Goal: Obtain resource: Obtain resource

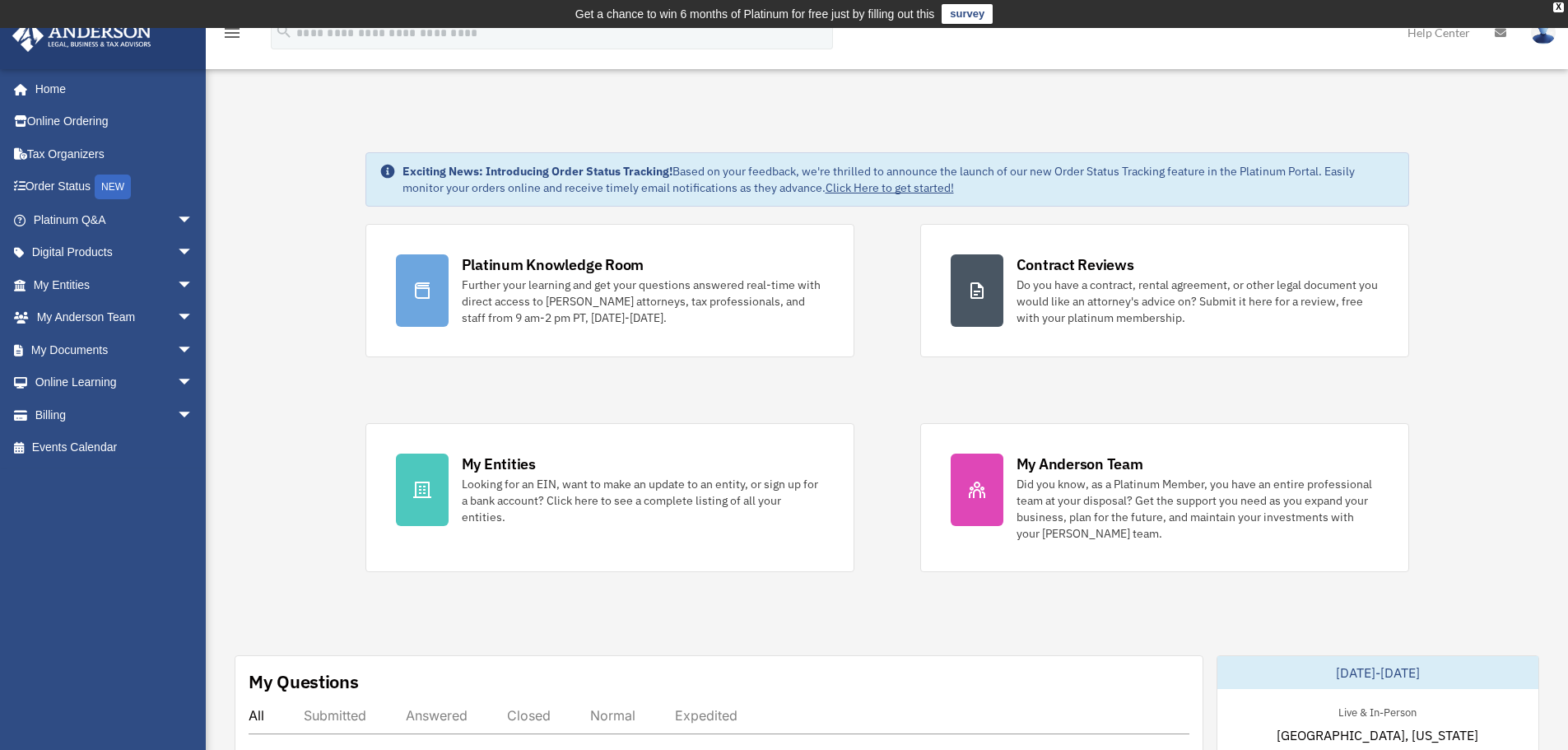
click at [80, 356] on link "My Documents arrow_drop_down" at bounding box center [115, 349] width 207 height 33
click at [88, 350] on link "My Documents arrow_drop_down" at bounding box center [115, 349] width 207 height 33
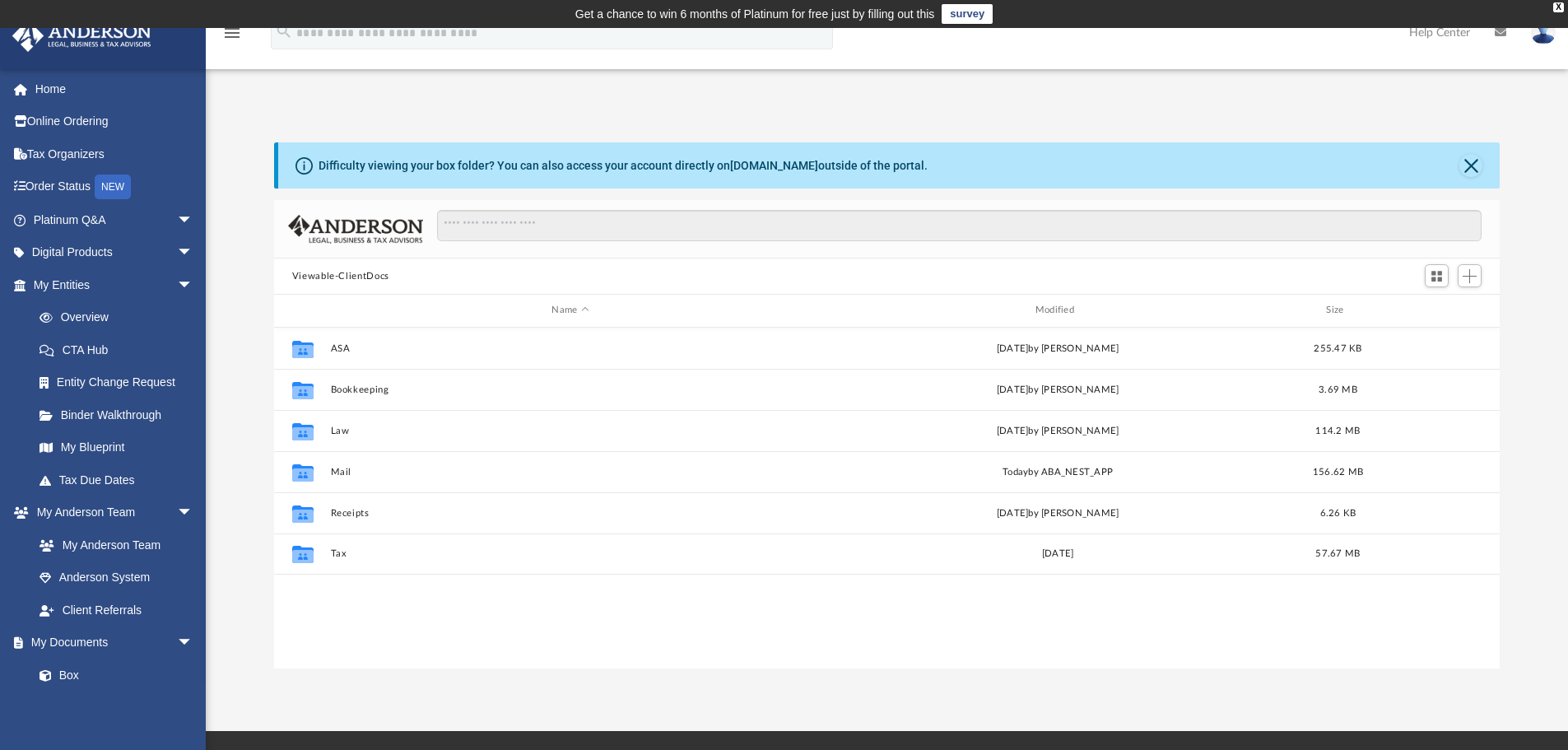
scroll to position [362, 1214]
click at [586, 226] on input "Search files and folders" at bounding box center [959, 225] width 1045 height 31
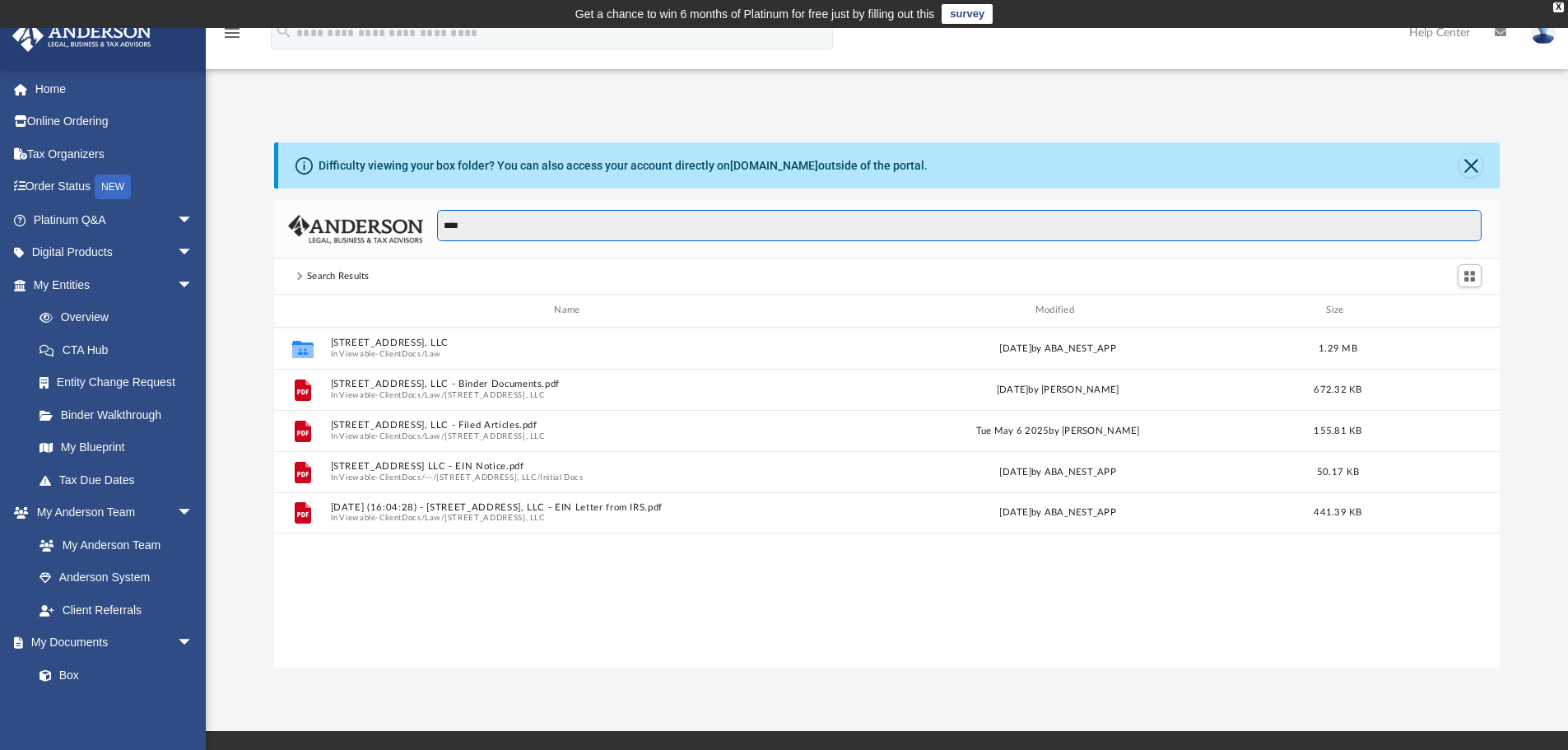
type input "****"
click at [383, 353] on button "Viewable-ClientDocs" at bounding box center [379, 353] width 82 height 11
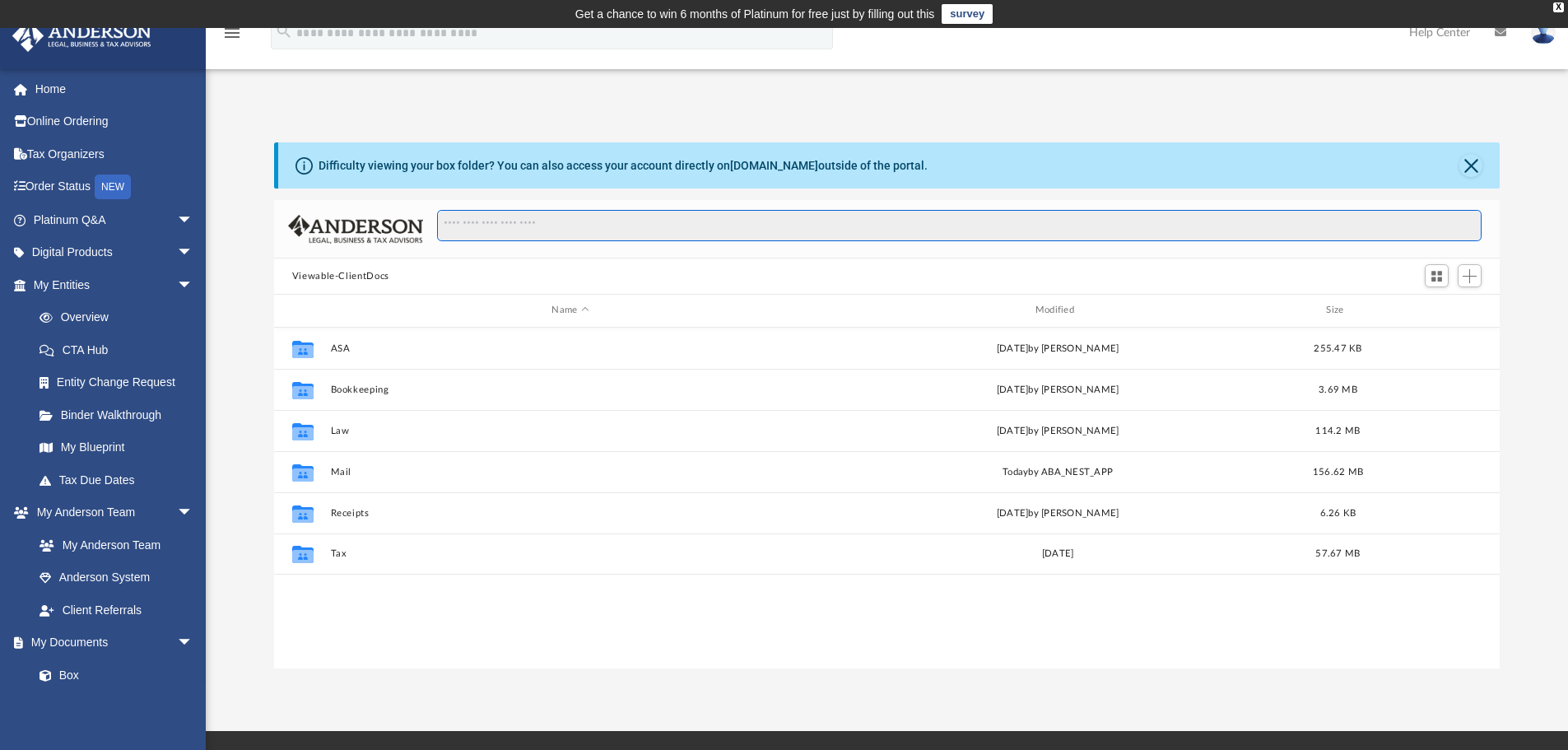
click at [542, 229] on input "Search files and folders" at bounding box center [959, 225] width 1045 height 31
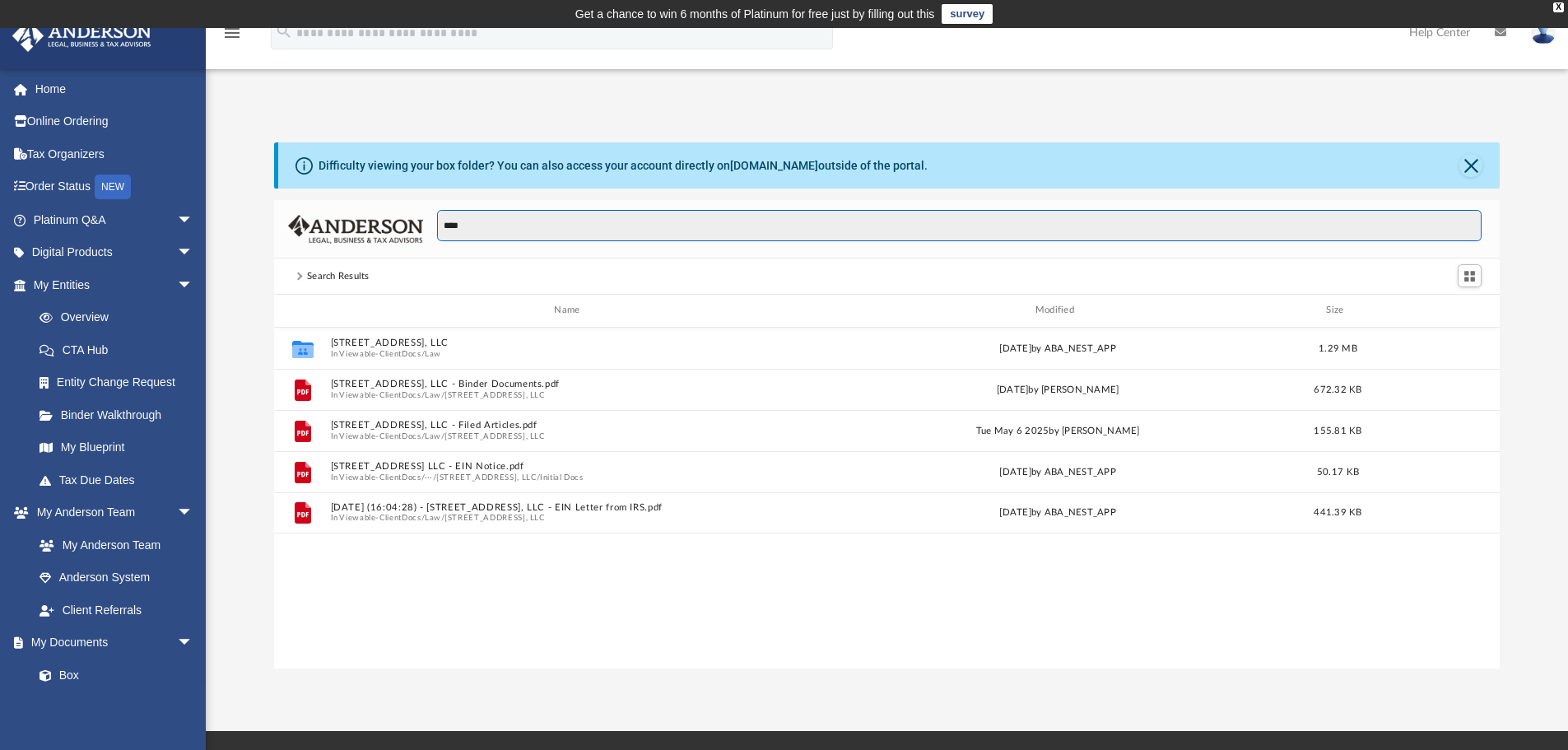
type input "****"
click at [532, 388] on button "[STREET_ADDRESS], LLC - Binder Documents.pdf" at bounding box center [570, 383] width 480 height 11
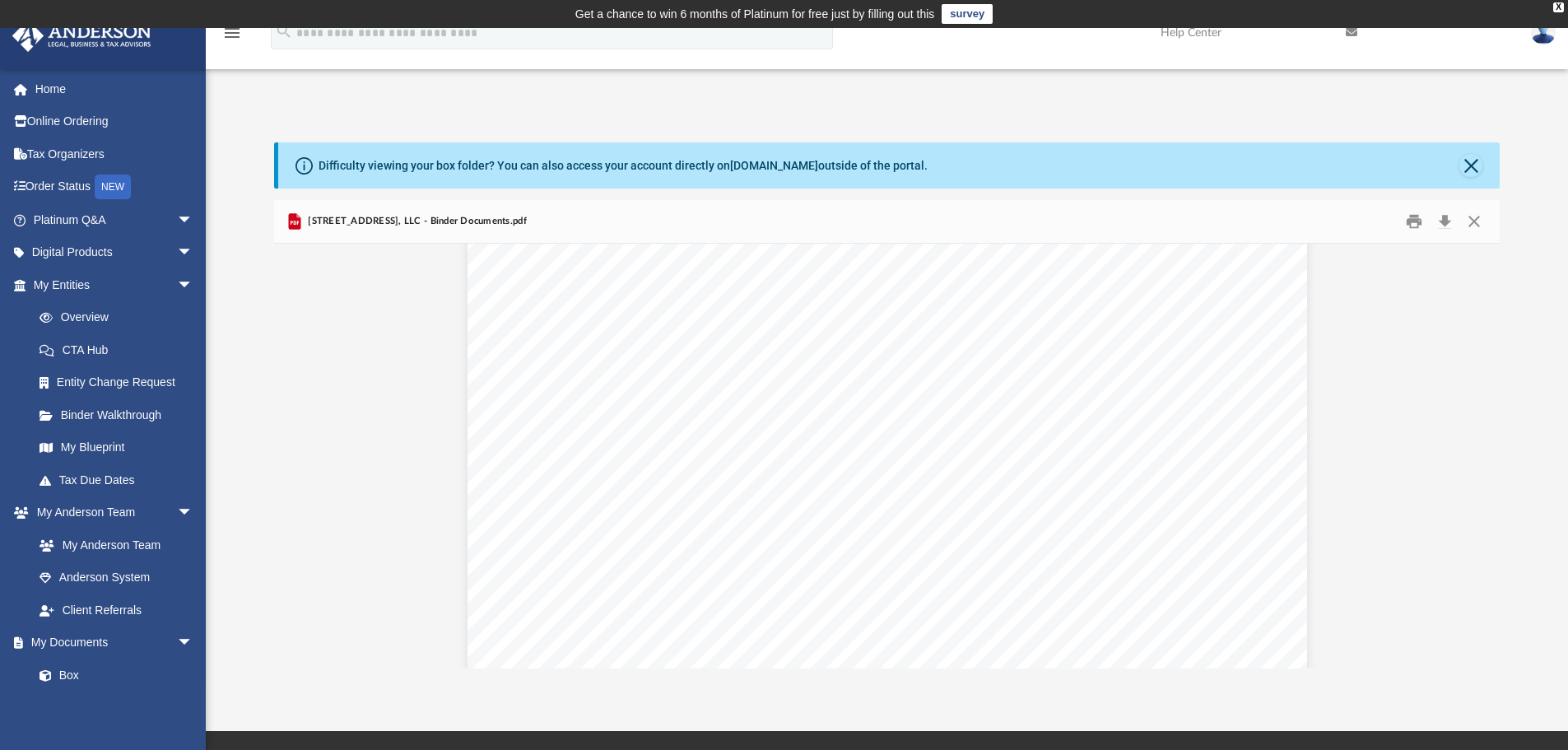
scroll to position [1399, 0]
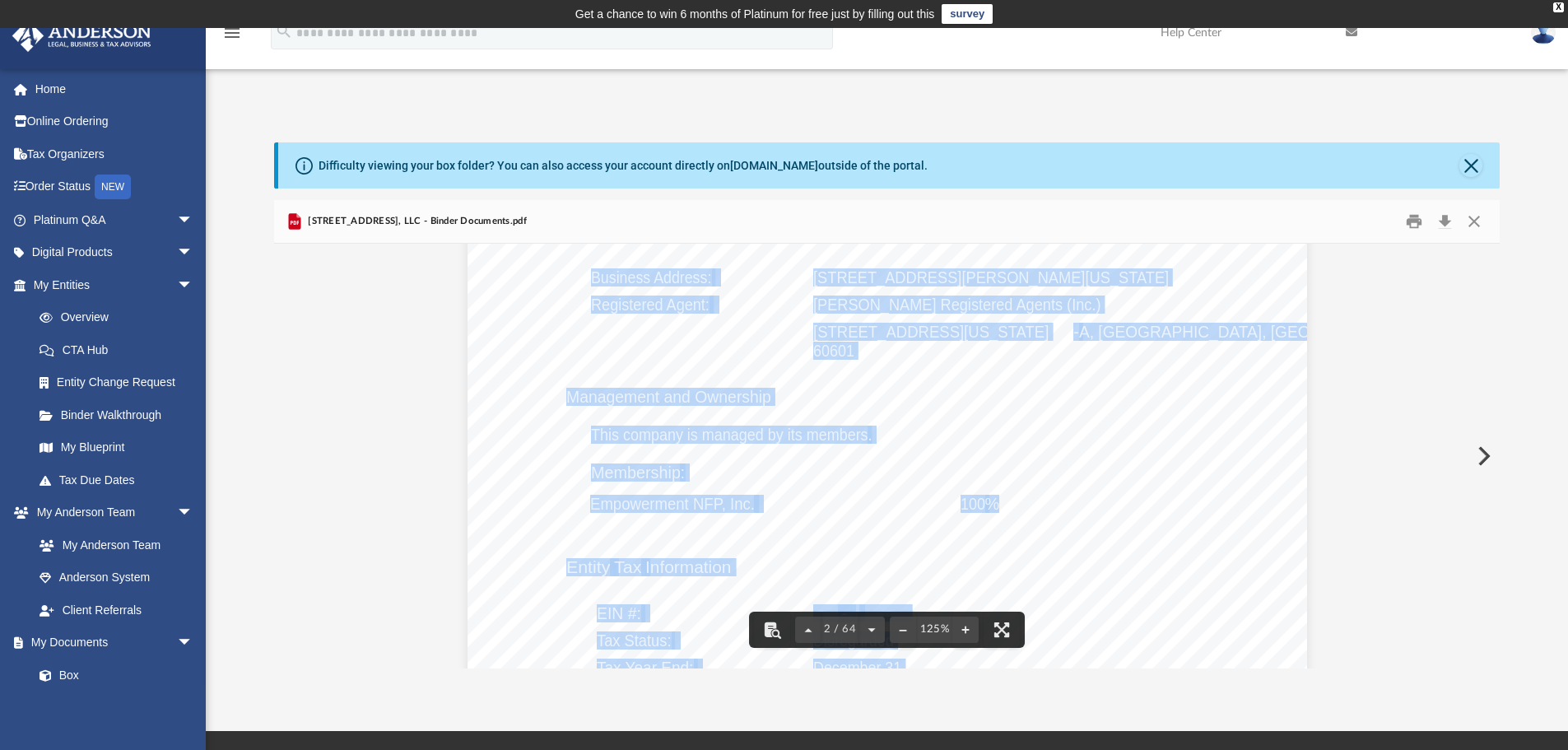
drag, startPoint x: 585, startPoint y: 278, endPoint x: 911, endPoint y: 397, distance: 347.0
click at [911, 397] on div "Overview of [STREET_ADDRESS], LLC Entity Formation Information State of Organiz…" at bounding box center [888, 511] width 840 height 1086
click at [913, 398] on div "Overview of [STREET_ADDRESS], LLC Entity Formation Information State of Organiz…" at bounding box center [888, 511] width 840 height 1086
click at [1036, 493] on div "Overview of [STREET_ADDRESS], LLC Entity Formation Information State of Organiz…" at bounding box center [888, 511] width 840 height 1086
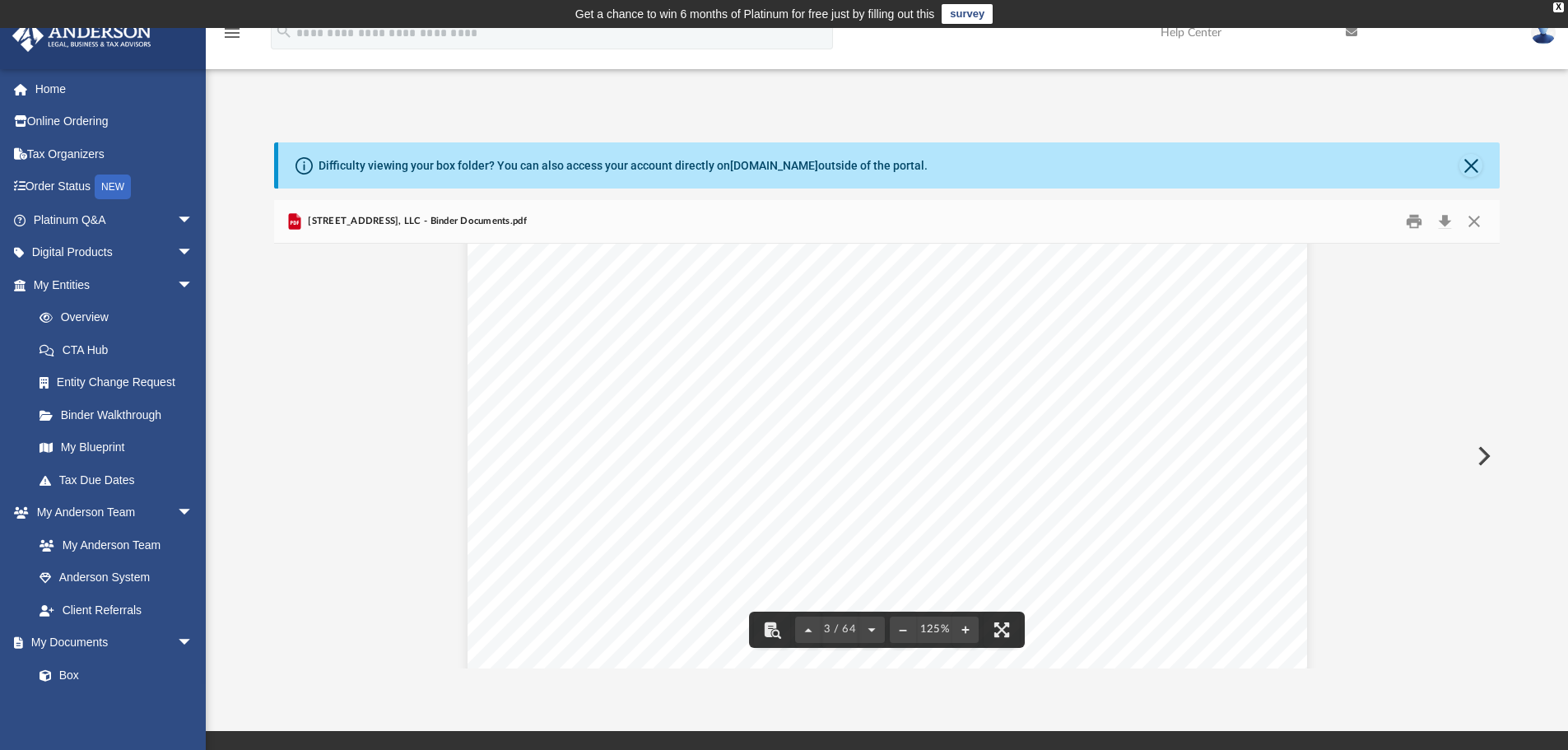
scroll to position [2387, 0]
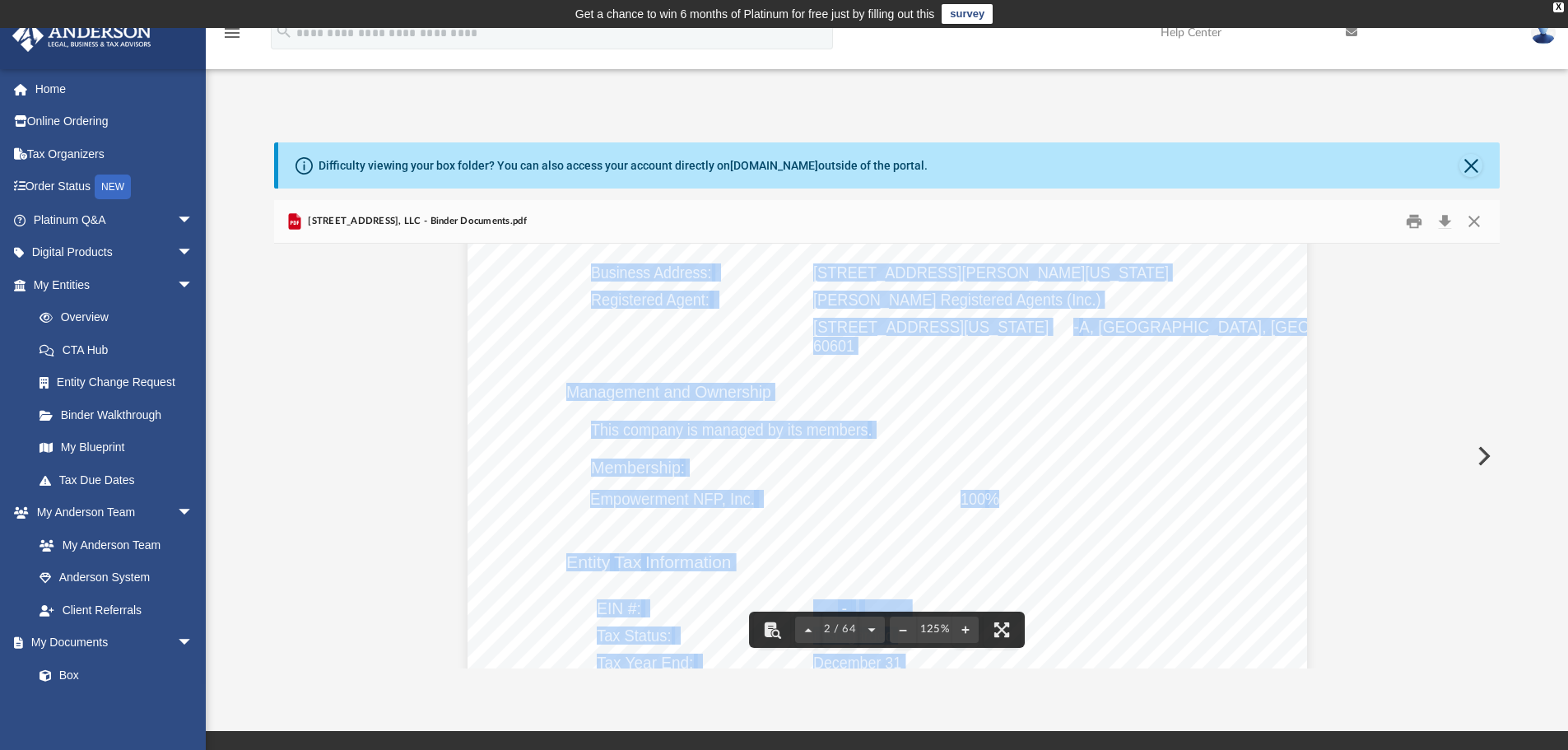
scroll to position [1399, 0]
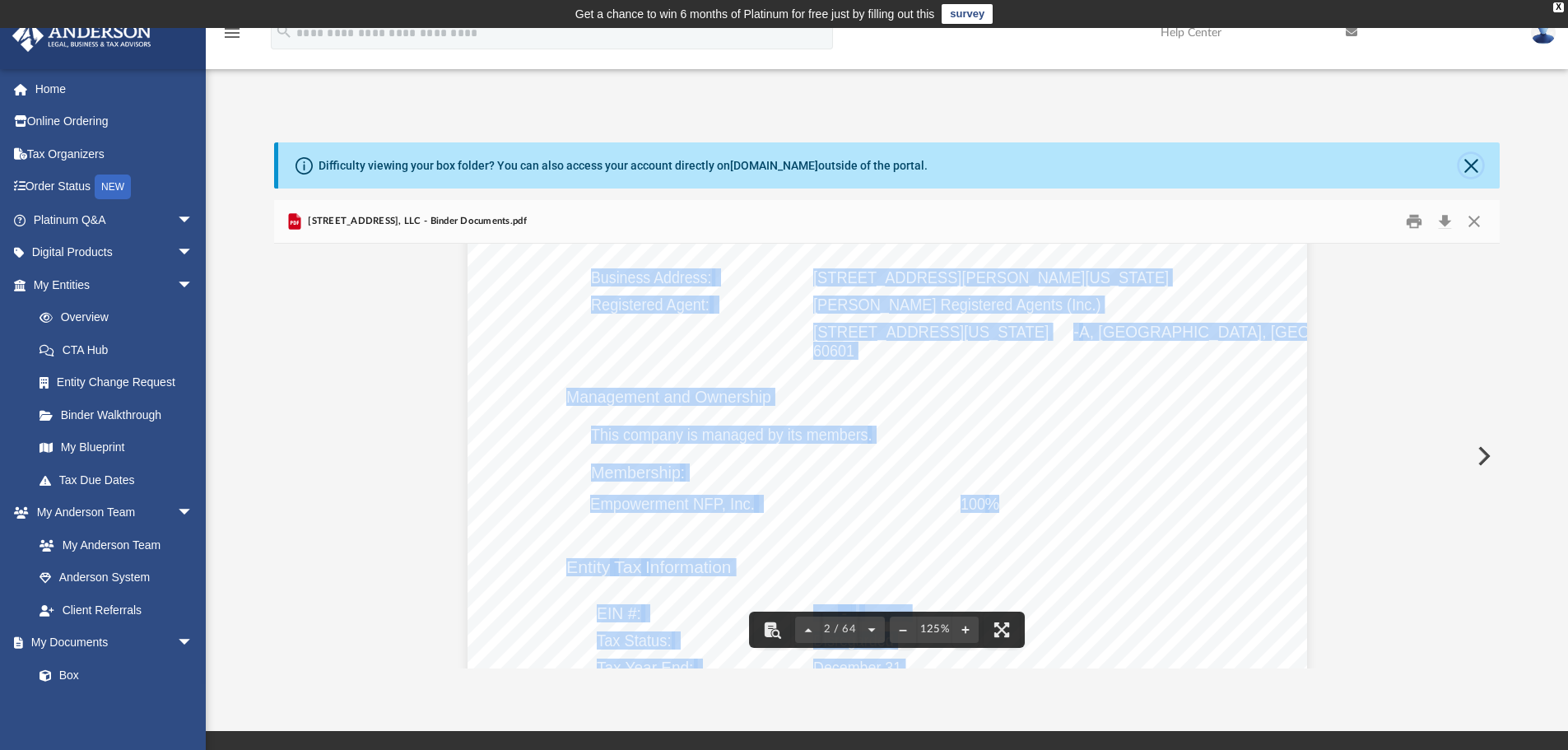
click at [1472, 165] on button "Close" at bounding box center [1472, 166] width 23 height 23
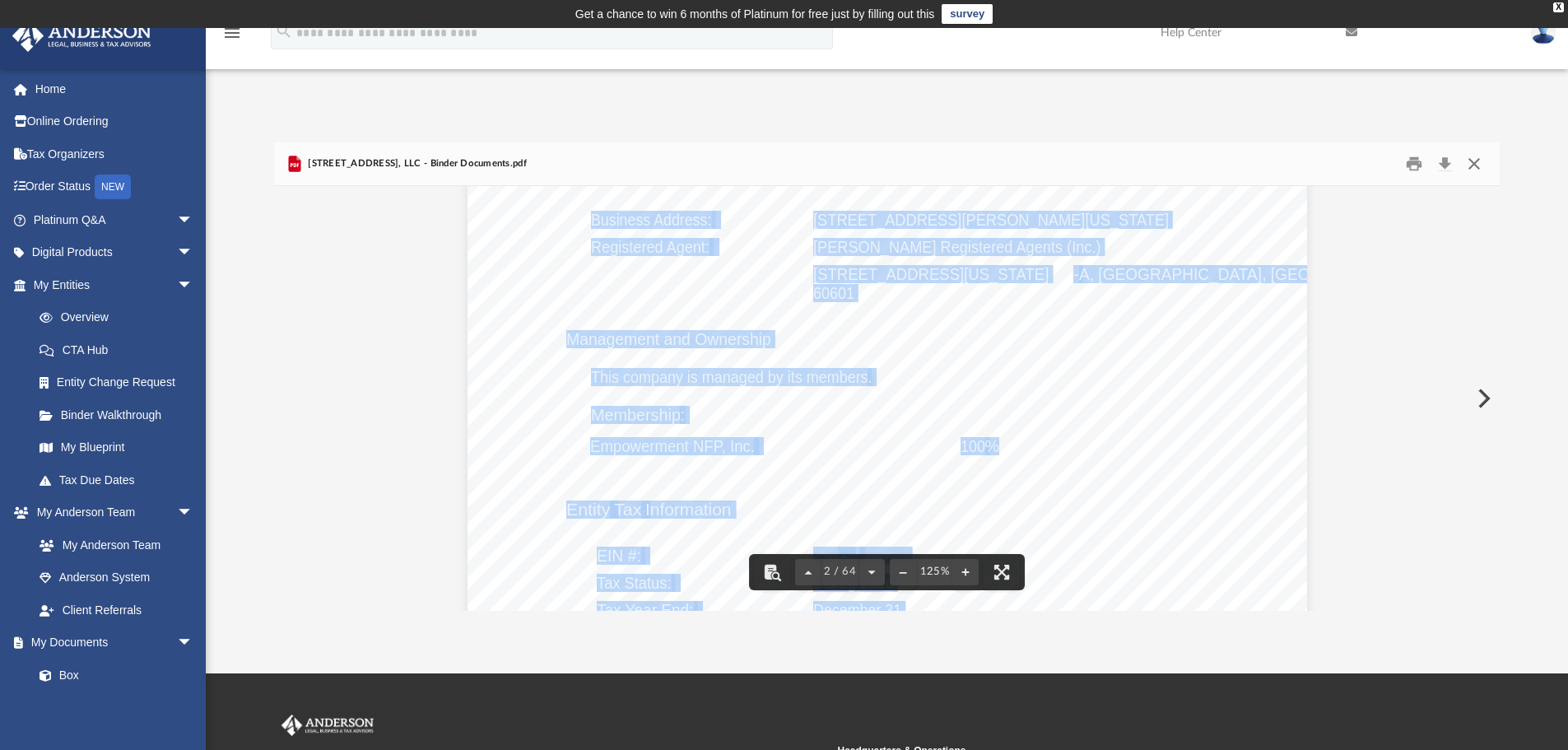
click at [1480, 163] on button "Close" at bounding box center [1475, 164] width 30 height 25
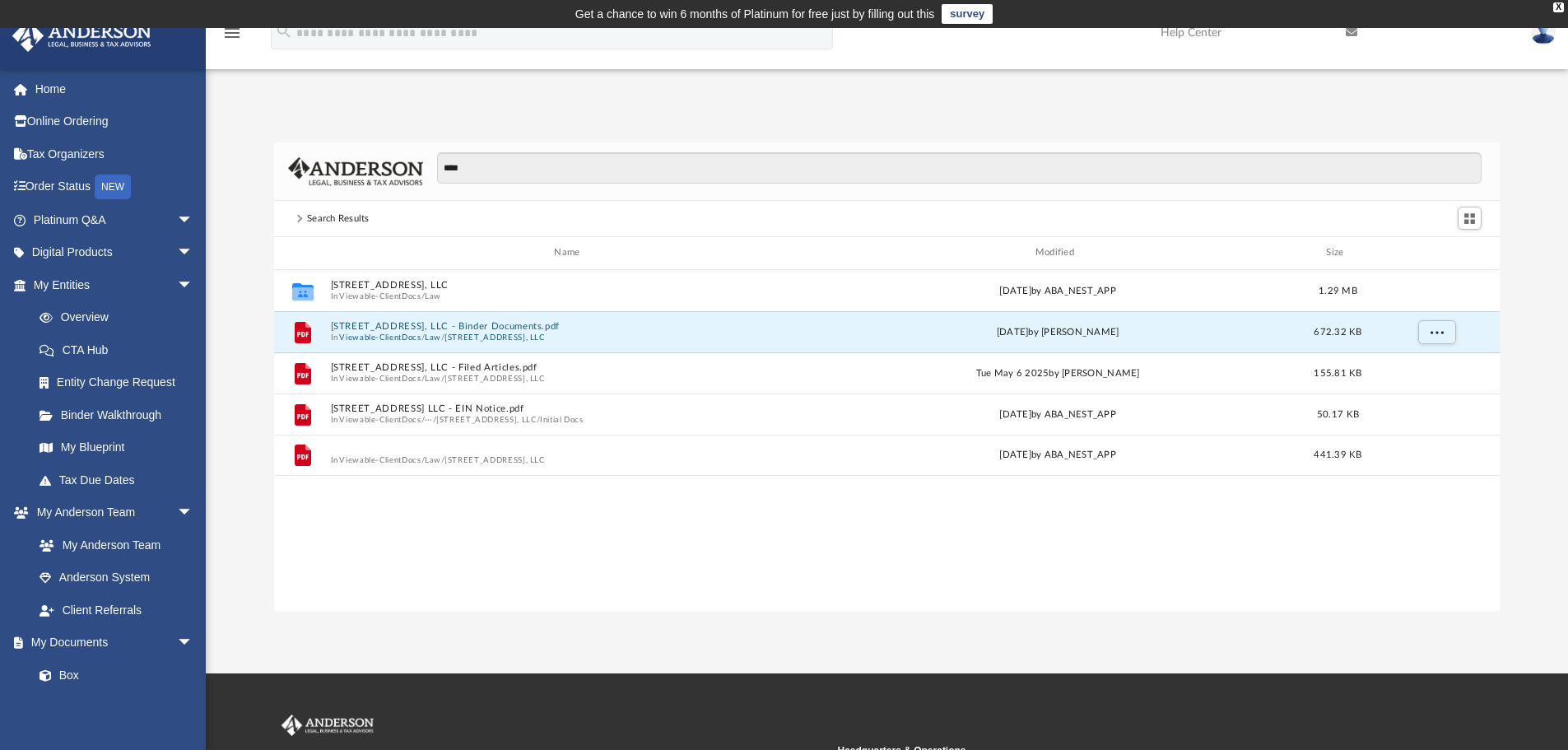
click at [635, 452] on button "[DATE] (16:04:28) - [STREET_ADDRESS], LLC - EIN Letter from IRS.pdf" at bounding box center [570, 450] width 480 height 11
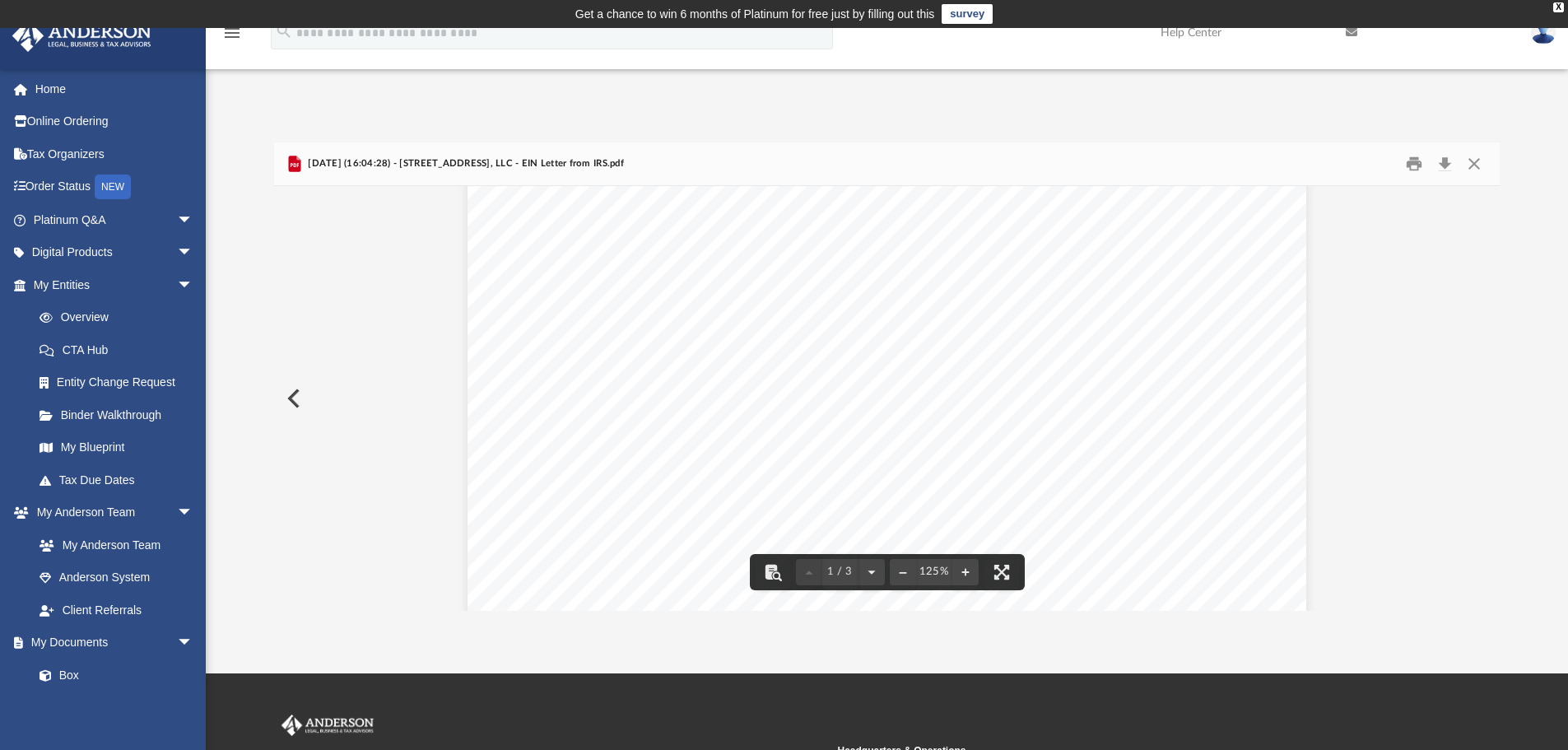
scroll to position [82, 0]
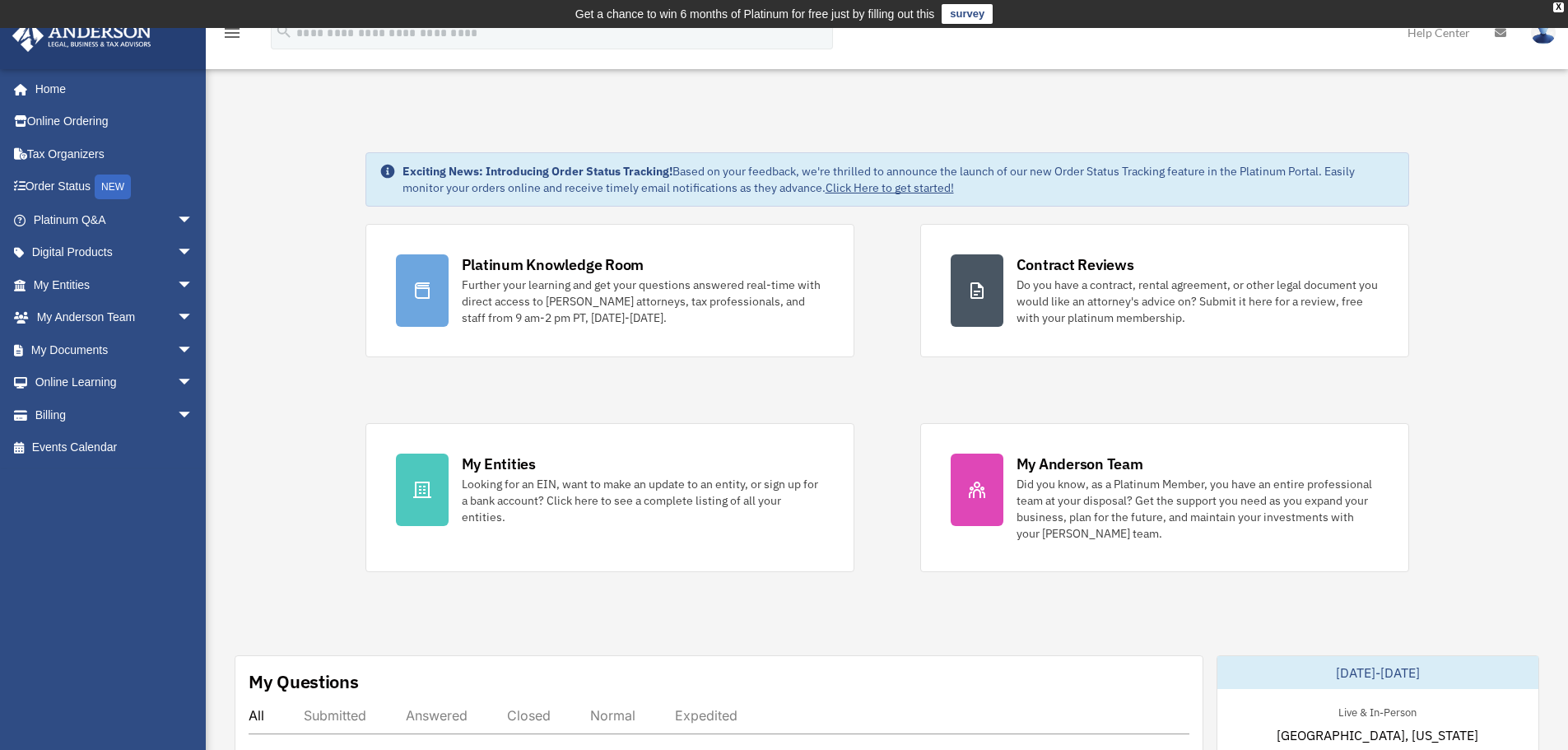
click at [57, 342] on link "My Documents arrow_drop_down" at bounding box center [115, 349] width 207 height 33
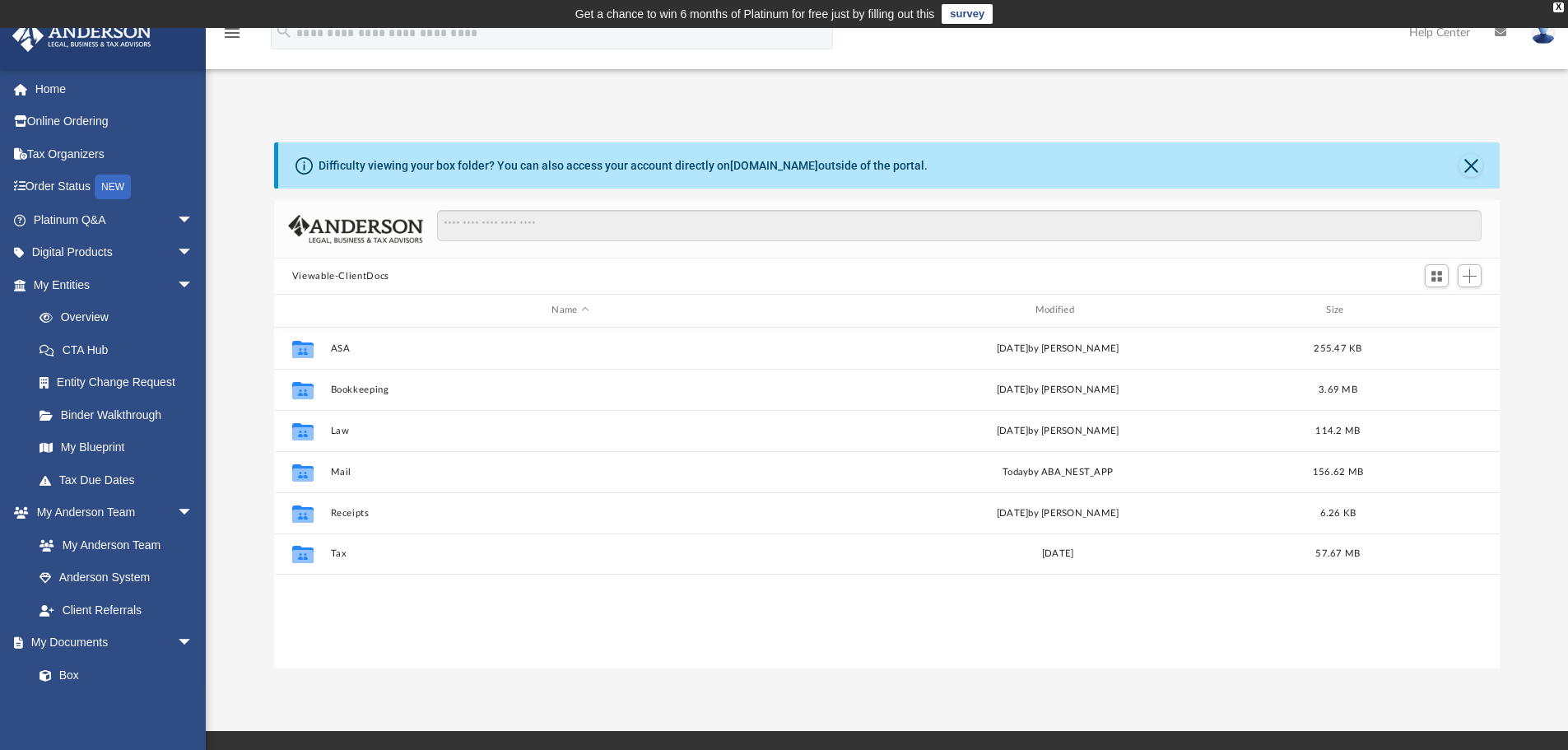
scroll to position [362, 1214]
click at [337, 558] on button "Tax" at bounding box center [570, 553] width 480 height 11
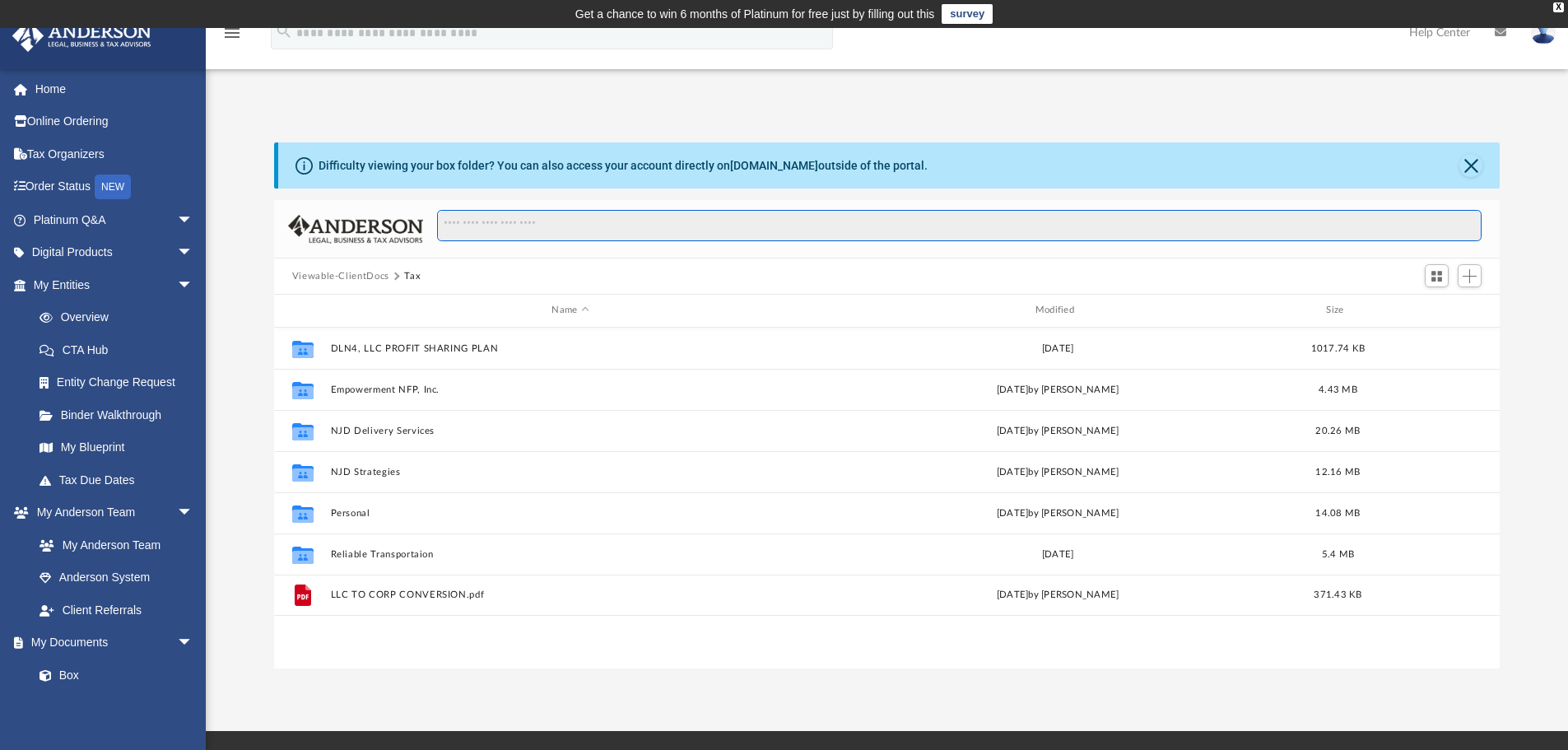
click at [474, 222] on input "Search files and folders" at bounding box center [959, 225] width 1045 height 31
type input "****"
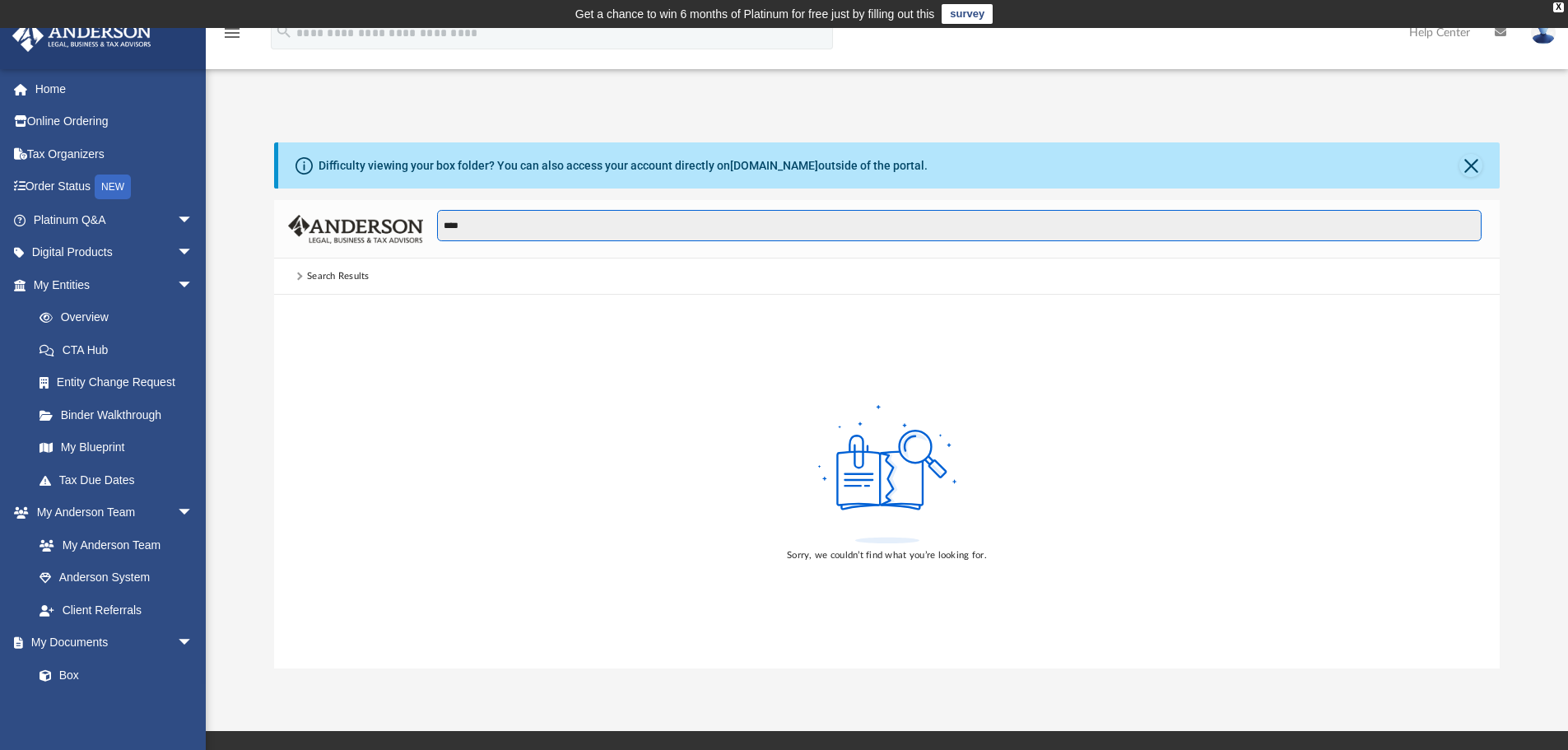
click at [462, 225] on input "****" at bounding box center [959, 225] width 1045 height 31
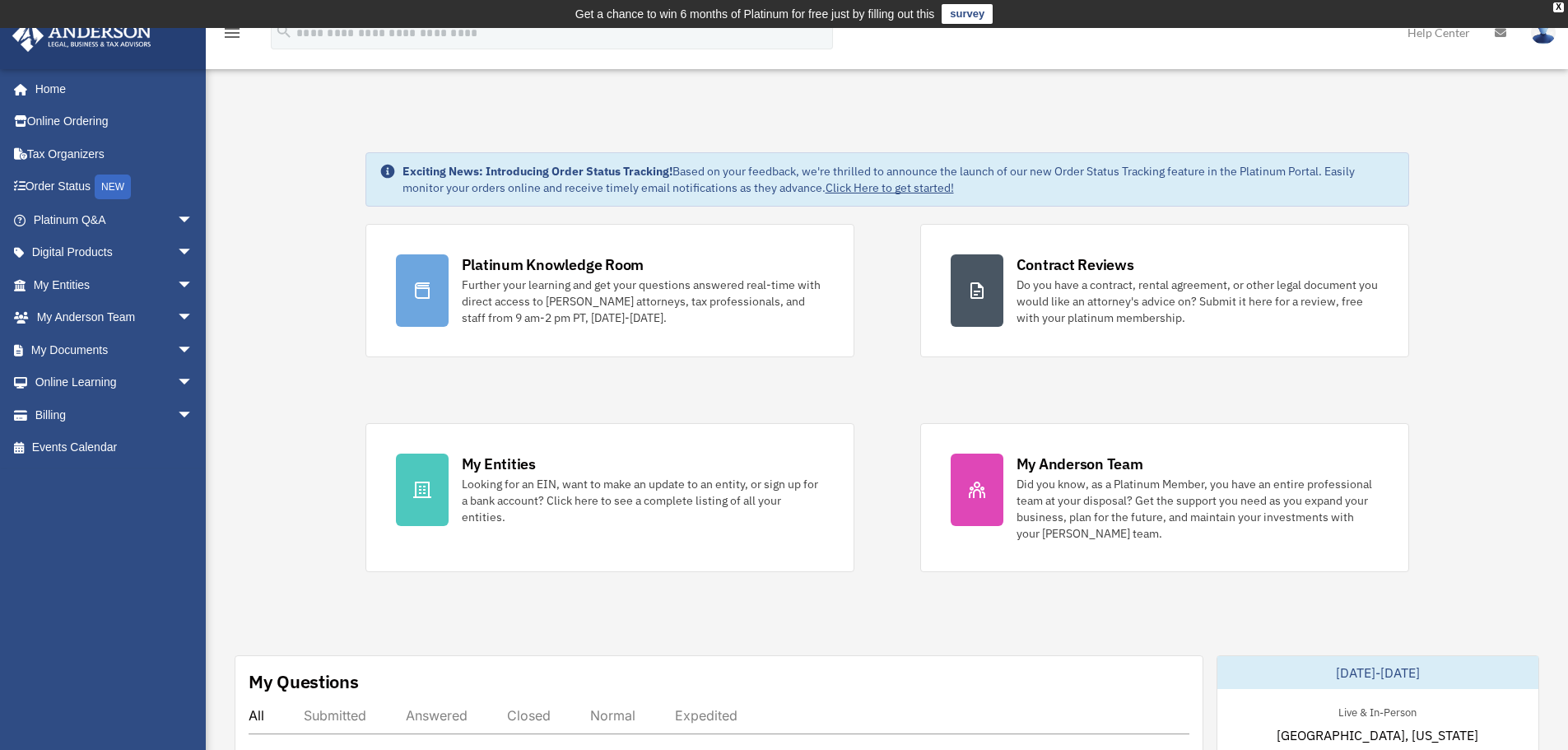
click at [99, 353] on link "My Documents arrow_drop_down" at bounding box center [115, 349] width 207 height 33
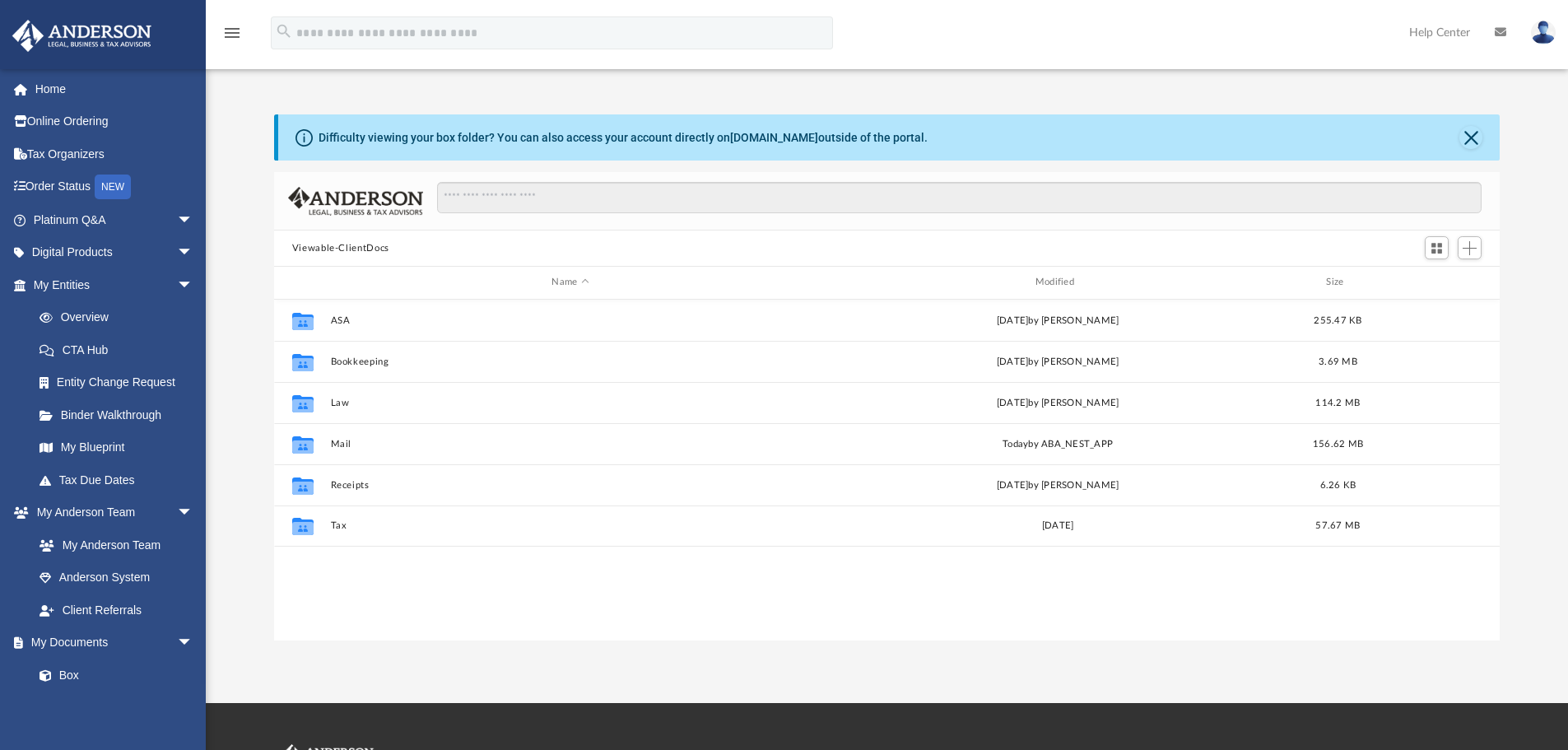
scroll to position [362, 1214]
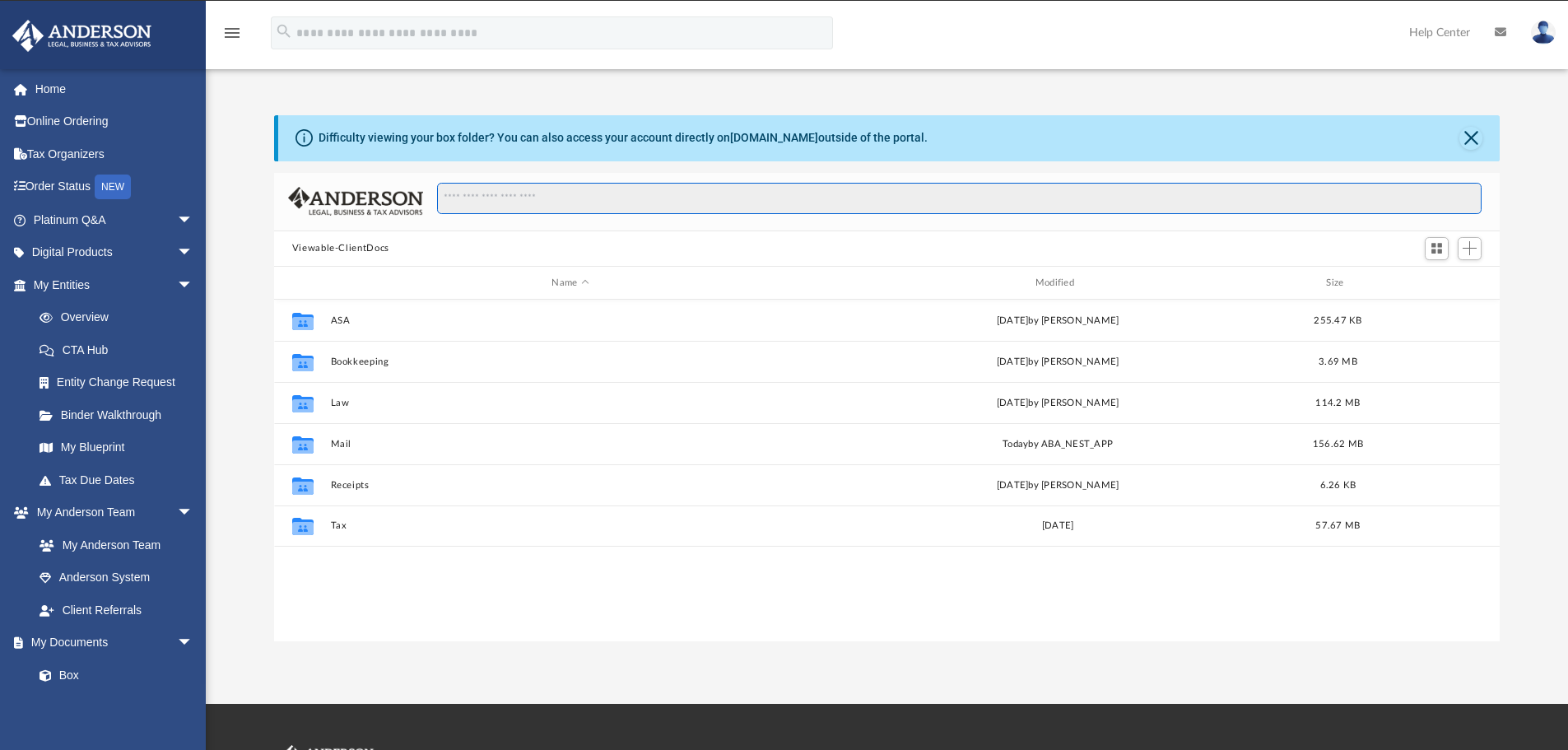
click at [476, 198] on input "Search files and folders" at bounding box center [959, 198] width 1045 height 31
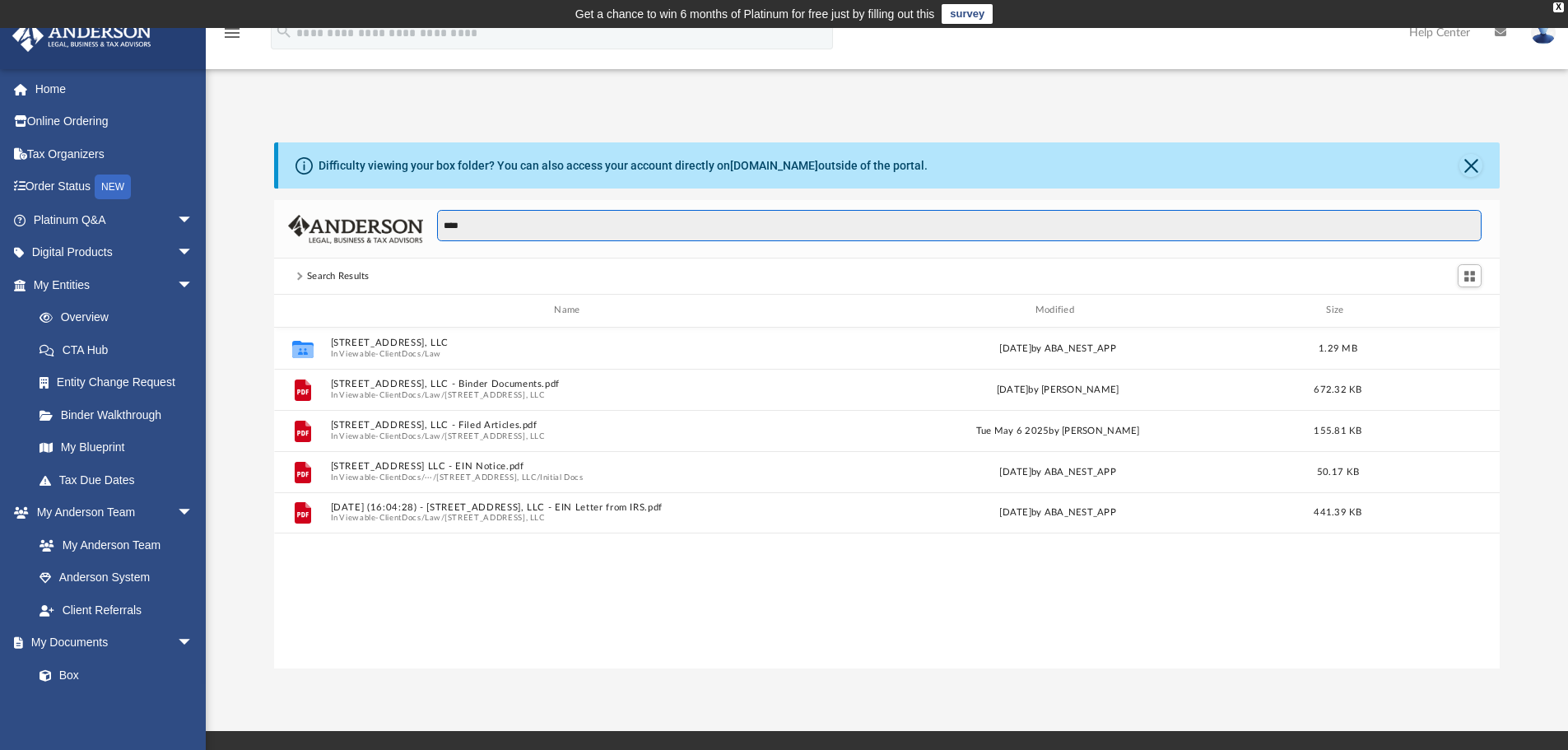
type input "****"
click at [426, 382] on button "[STREET_ADDRESS], LLC - Binder Documents.pdf" at bounding box center [570, 383] width 480 height 11
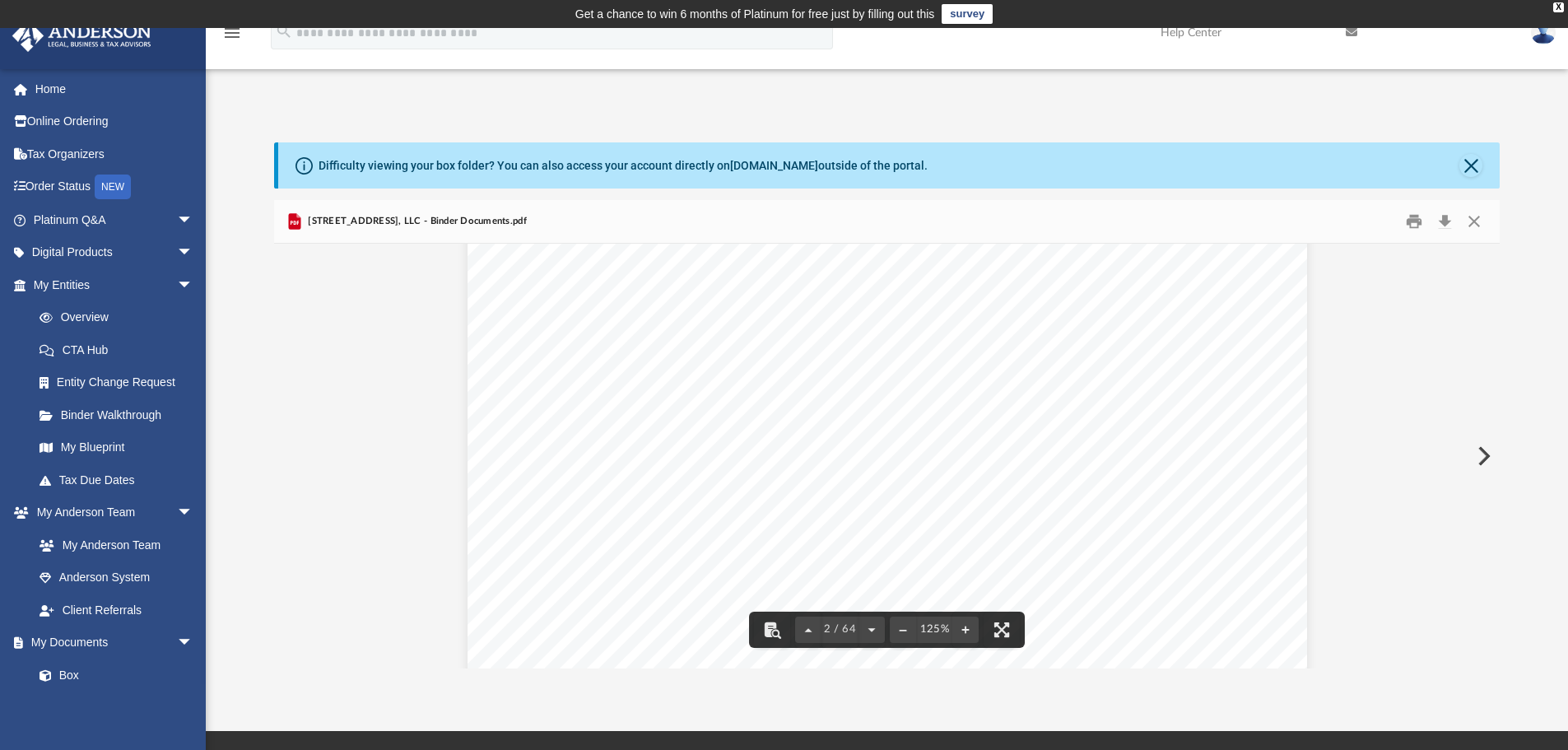
scroll to position [1276, 0]
drag, startPoint x: 804, startPoint y: 456, endPoint x: 848, endPoint y: 468, distance: 45.6
click at [848, 468] on div "Overview of [STREET_ADDRESS], LLC Entity Formation Information State of Organiz…" at bounding box center [888, 634] width 840 height 1086
click at [1415, 221] on button "Print" at bounding box center [1414, 221] width 33 height 25
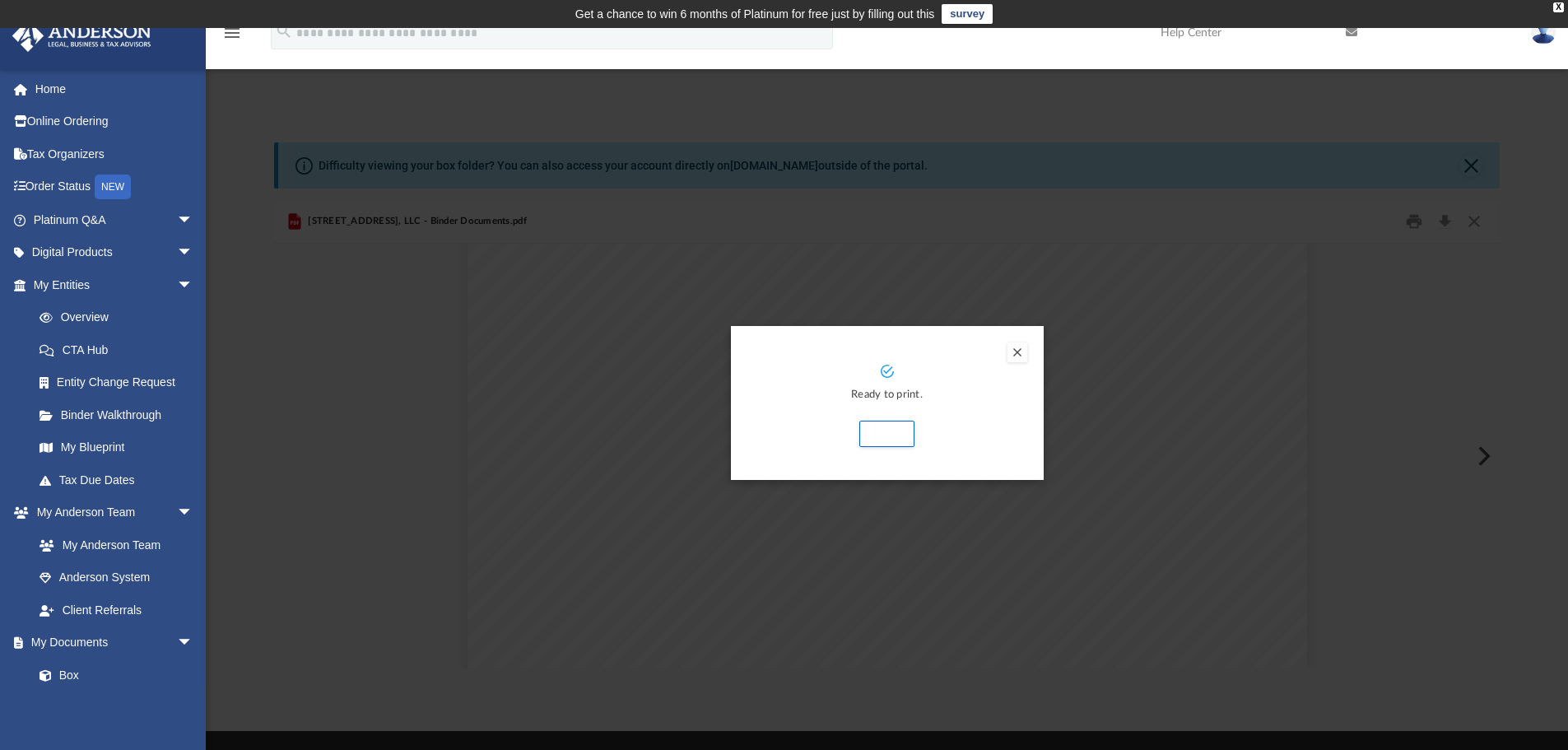
click at [1026, 352] on button "Preview" at bounding box center [1017, 352] width 20 height 20
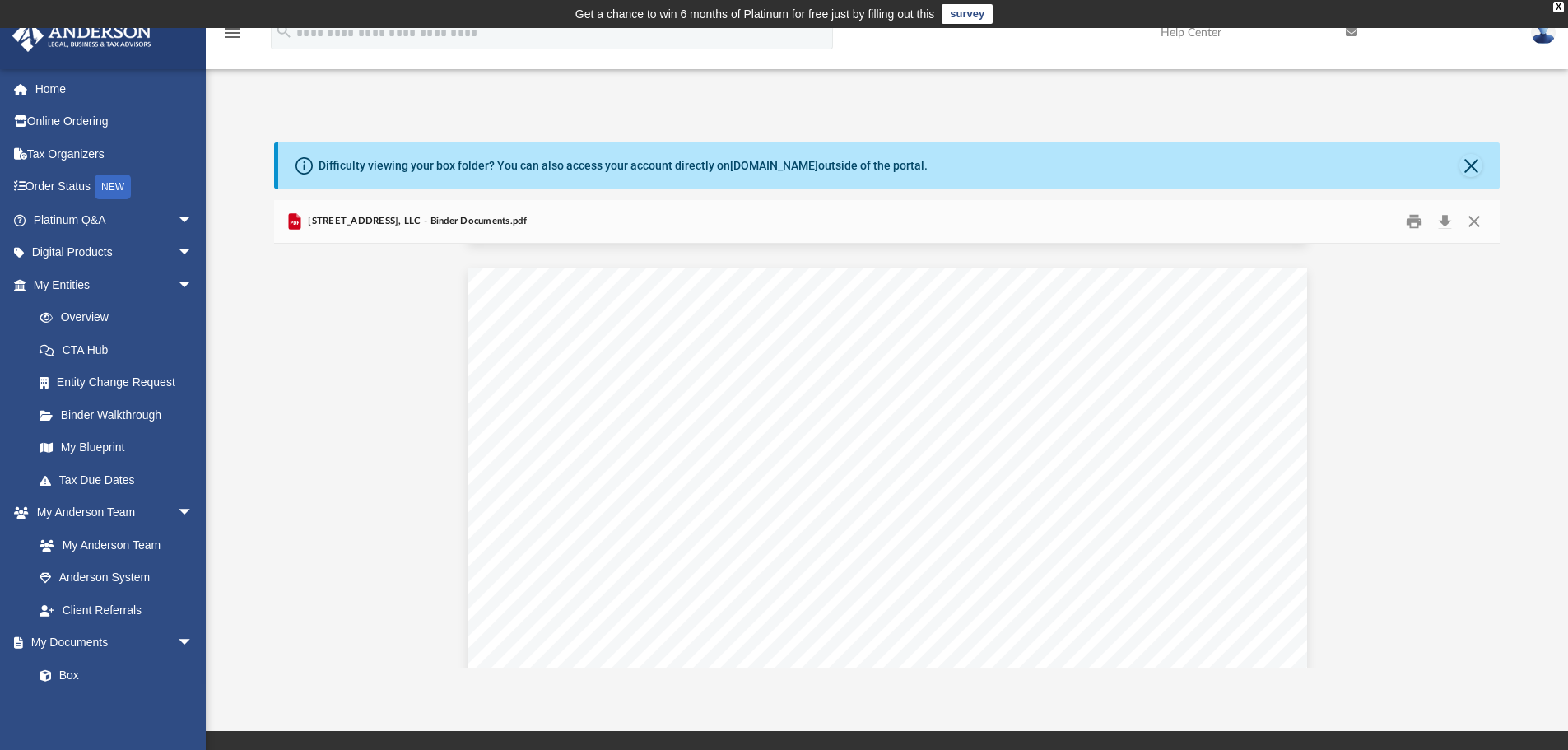
scroll to position [6748, 0]
